Goal: Obtain resource: Obtain resource

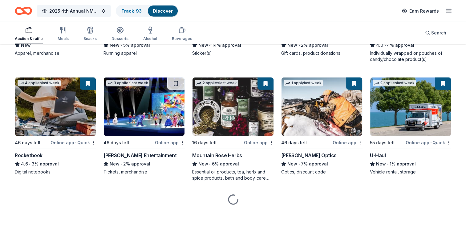
scroll to position [1572, 0]
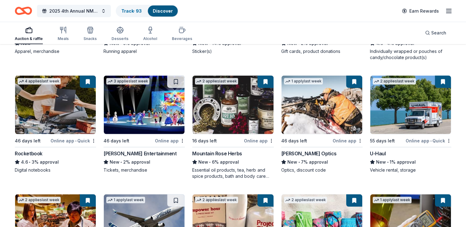
click at [149, 103] on img at bounding box center [144, 105] width 81 height 59
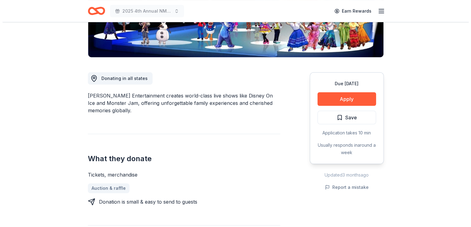
scroll to position [140, 0]
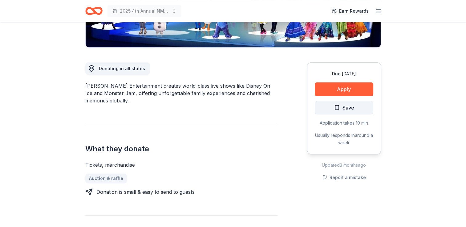
click at [350, 108] on span "Save" at bounding box center [349, 108] width 12 height 8
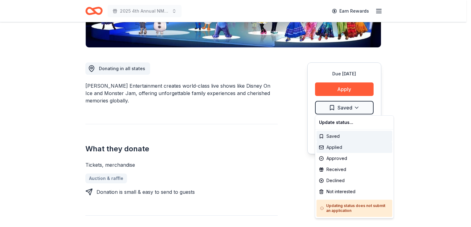
click at [331, 149] on div "Applied" at bounding box center [354, 147] width 76 height 11
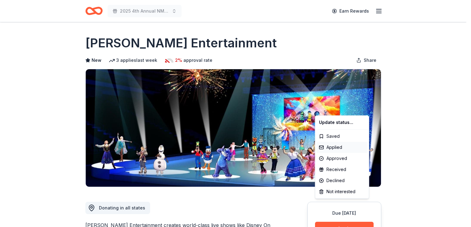
scroll to position [0, 0]
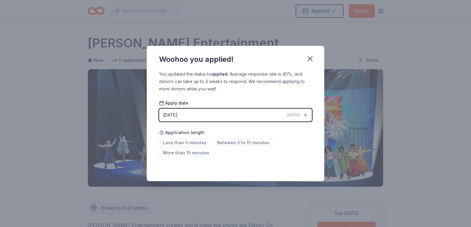
click at [310, 59] on html "2025 4th Annual NMAEYC Snowball Gala Applied Apply Due in 46 days Share Feld En…" at bounding box center [235, 113] width 471 height 227
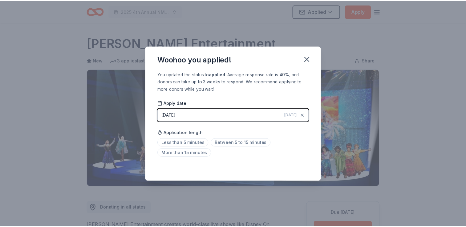
scroll to position [133, 0]
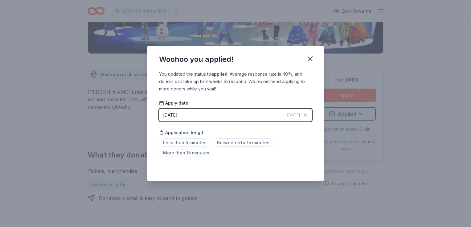
click at [310, 59] on icon "button" at bounding box center [310, 59] width 4 height 4
